Goal: Browse casually: Explore the website without a specific task or goal

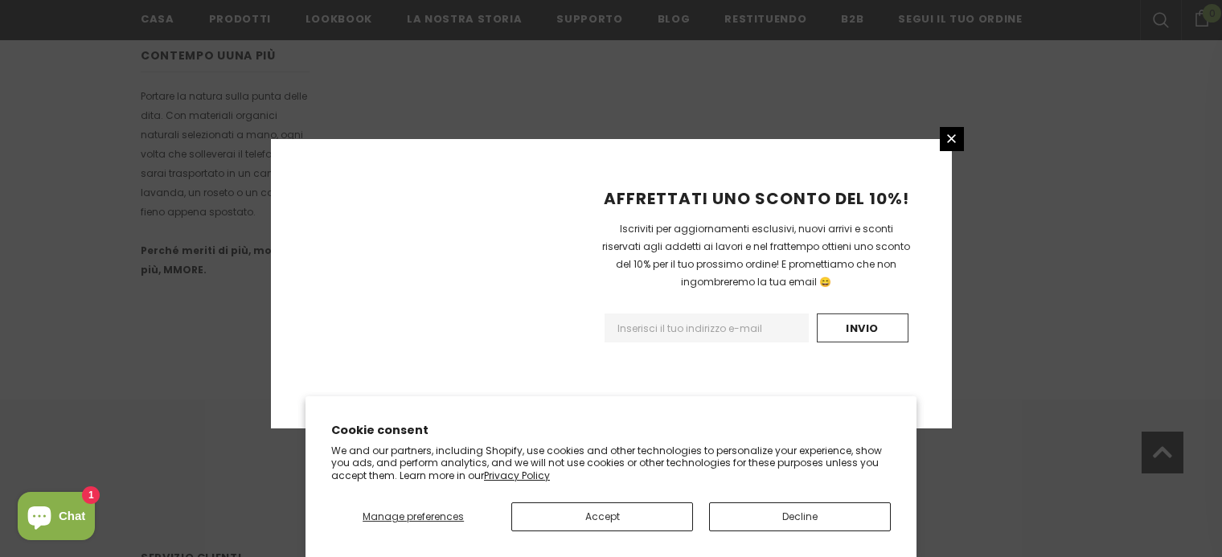
scroll to position [1091, 0]
